Goal: Task Accomplishment & Management: Manage account settings

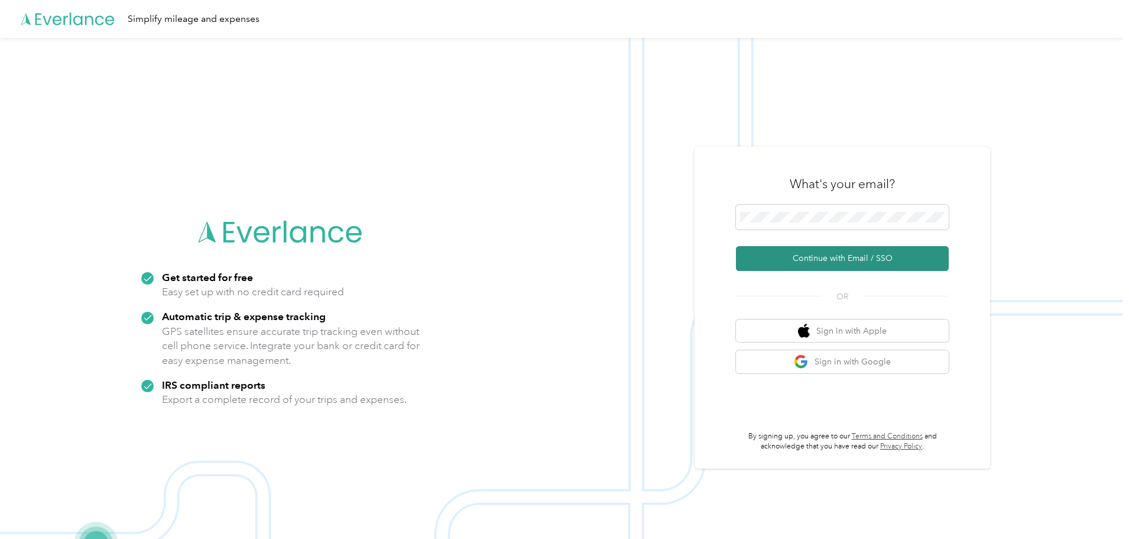
click at [836, 258] on button "Continue with Email / SSO" at bounding box center [842, 258] width 213 height 25
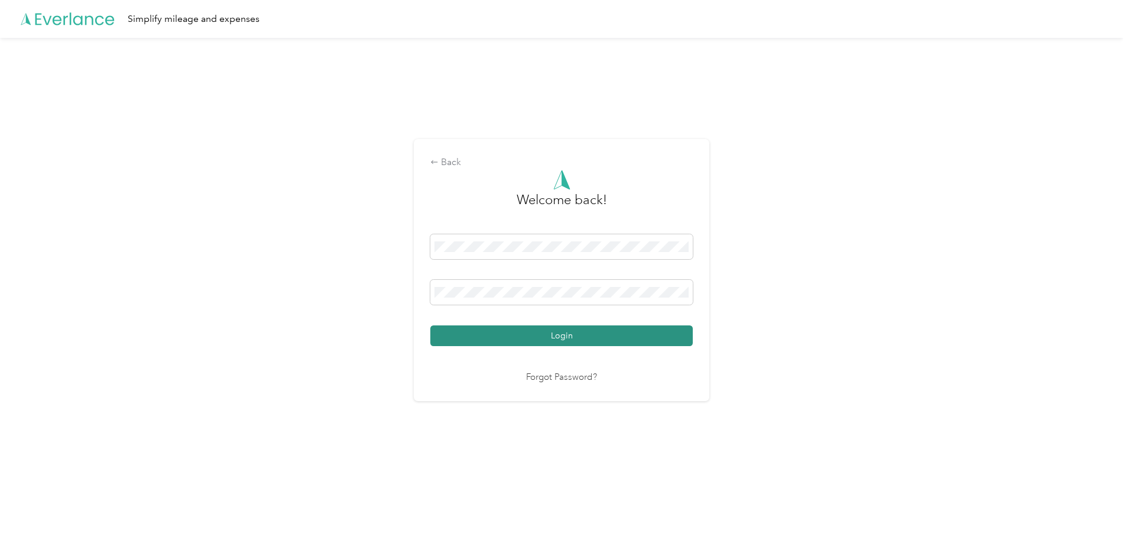
click at [590, 337] on button "Login" at bounding box center [561, 335] width 262 height 21
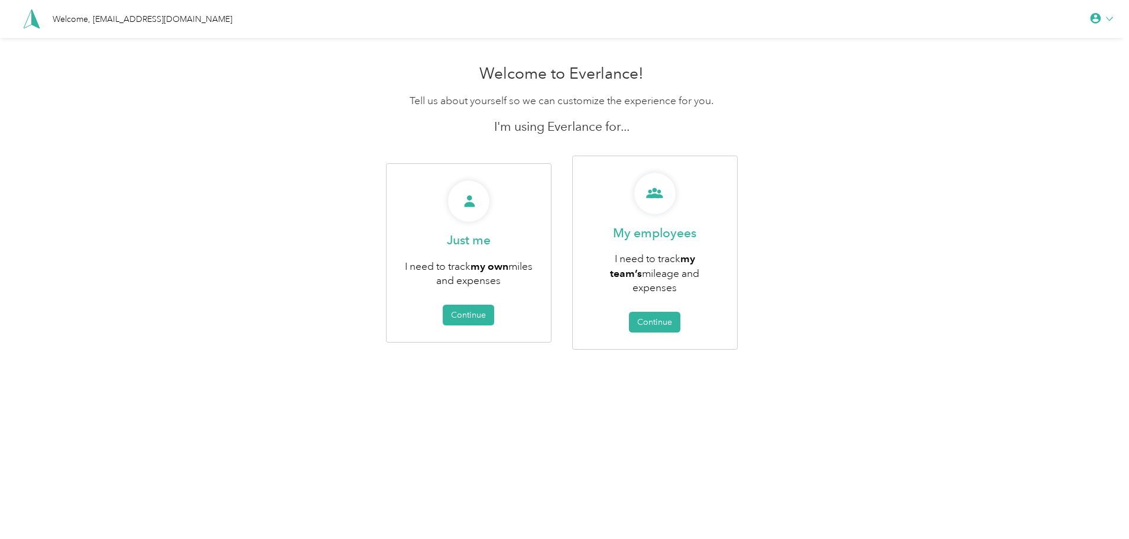
click at [1111, 17] on div at bounding box center [1101, 19] width 23 height 12
click at [1054, 40] on div "Go to Team Dashboard" at bounding box center [1062, 41] width 132 height 25
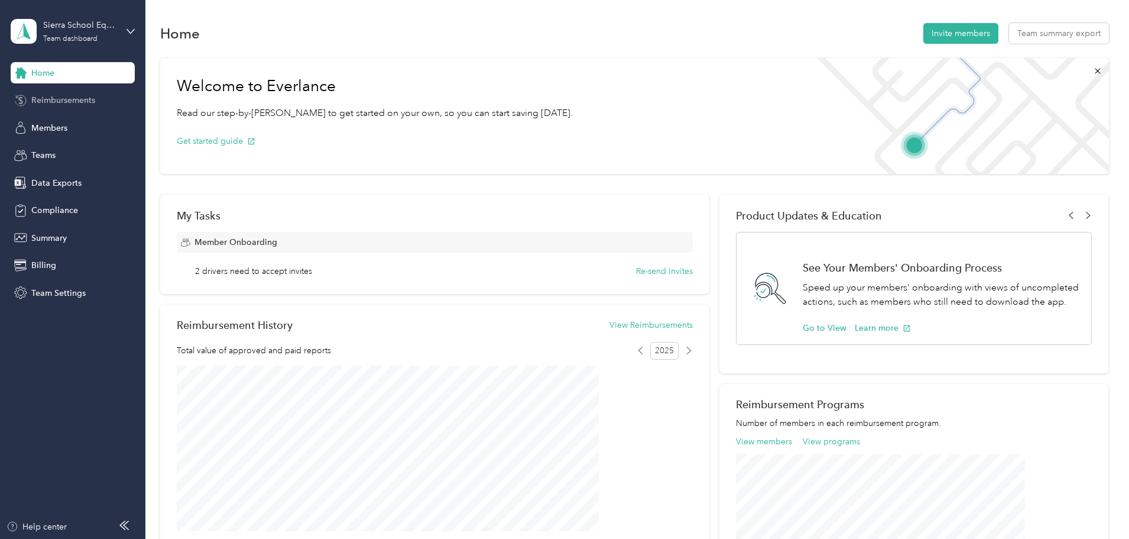
click at [37, 105] on span "Reimbursements" at bounding box center [63, 100] width 64 height 12
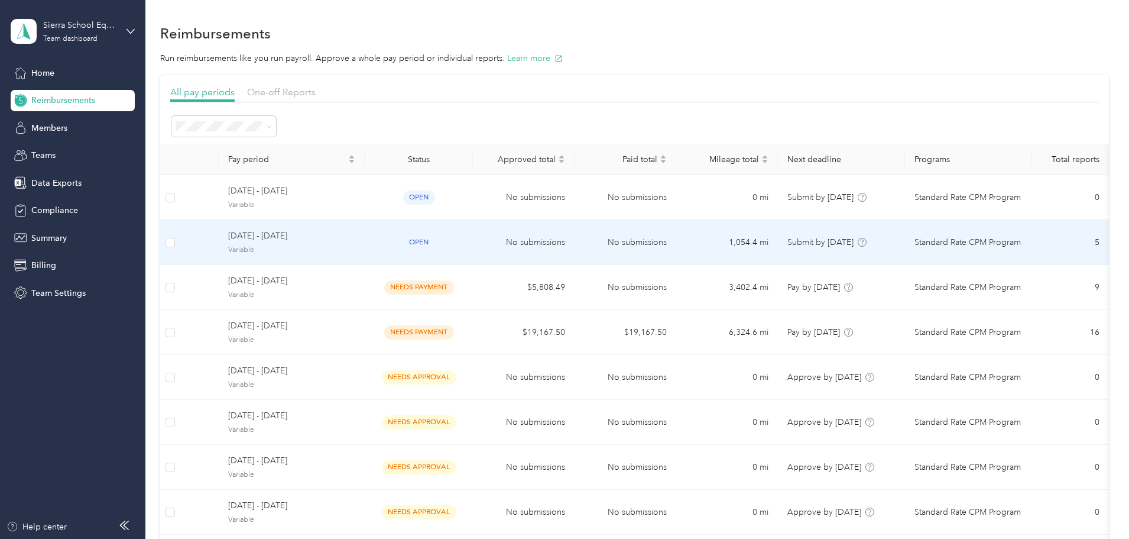
click at [348, 241] on span "[DATE] - [DATE]" at bounding box center [291, 235] width 127 height 13
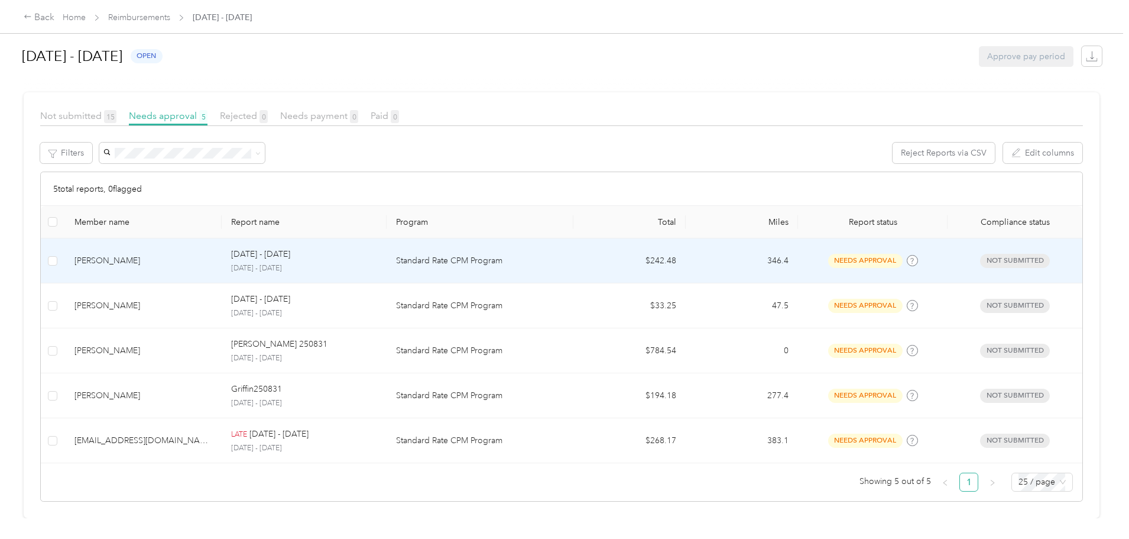
scroll to position [194, 0]
